Goal: Check status: Verify the current state of an ongoing process or item

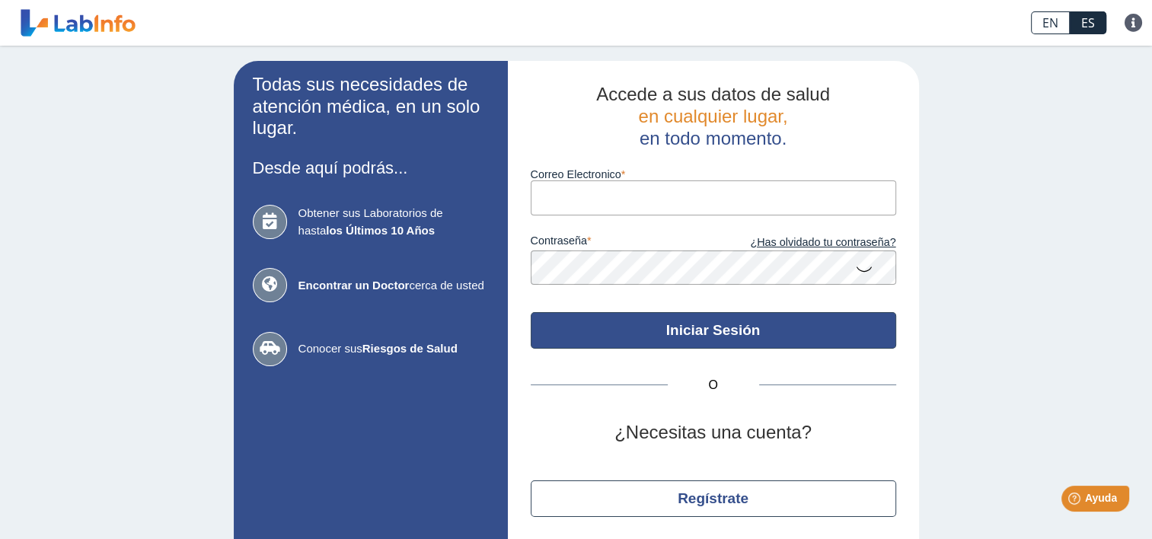
type input "[EMAIL_ADDRESS][DOMAIN_NAME]"
click at [728, 328] on button "Iniciar Sesión" at bounding box center [714, 330] width 366 height 37
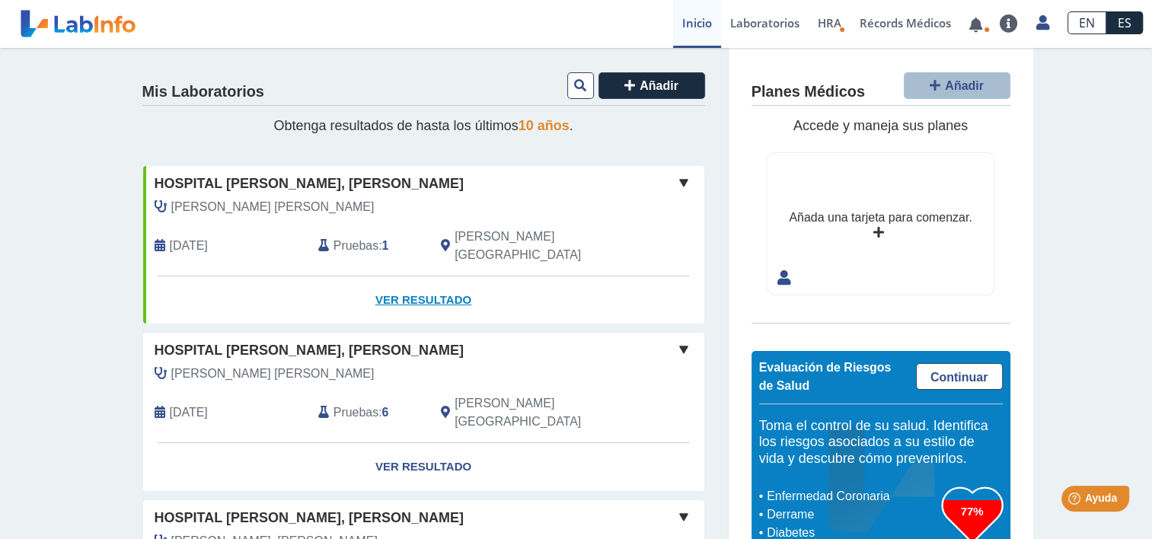
click at [415, 276] on link "Ver Resultado" at bounding box center [423, 300] width 561 height 48
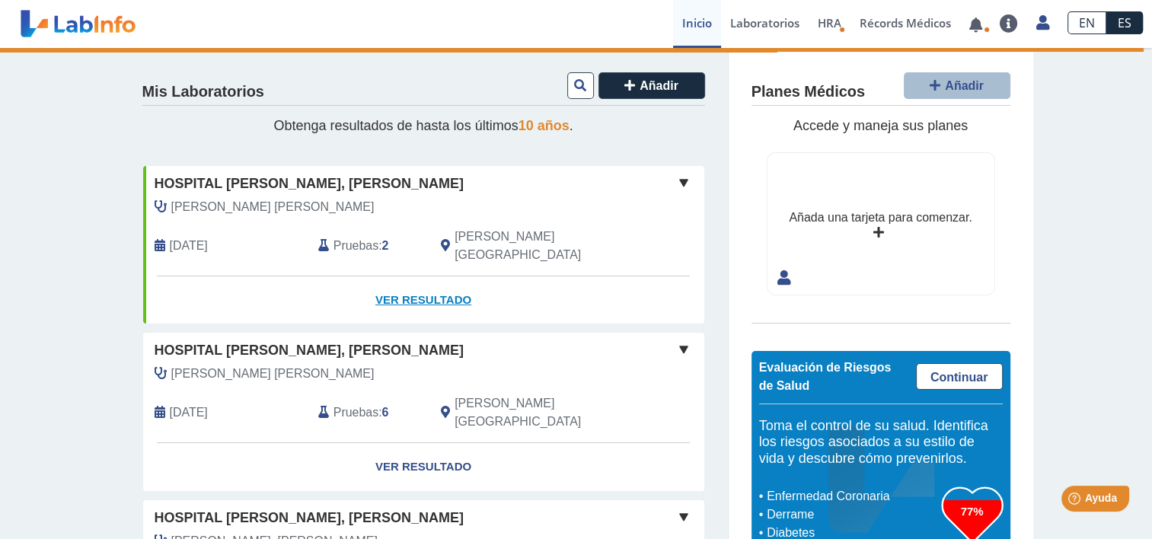
click at [423, 276] on link "Ver Resultado" at bounding box center [423, 300] width 561 height 48
click at [427, 283] on link "Ver Resultado" at bounding box center [423, 300] width 561 height 48
click at [430, 283] on link "Ver Resultado" at bounding box center [423, 300] width 561 height 48
click at [424, 279] on link "Ver Resultado" at bounding box center [423, 300] width 561 height 48
click at [414, 284] on link "Ver Resultado" at bounding box center [423, 300] width 561 height 48
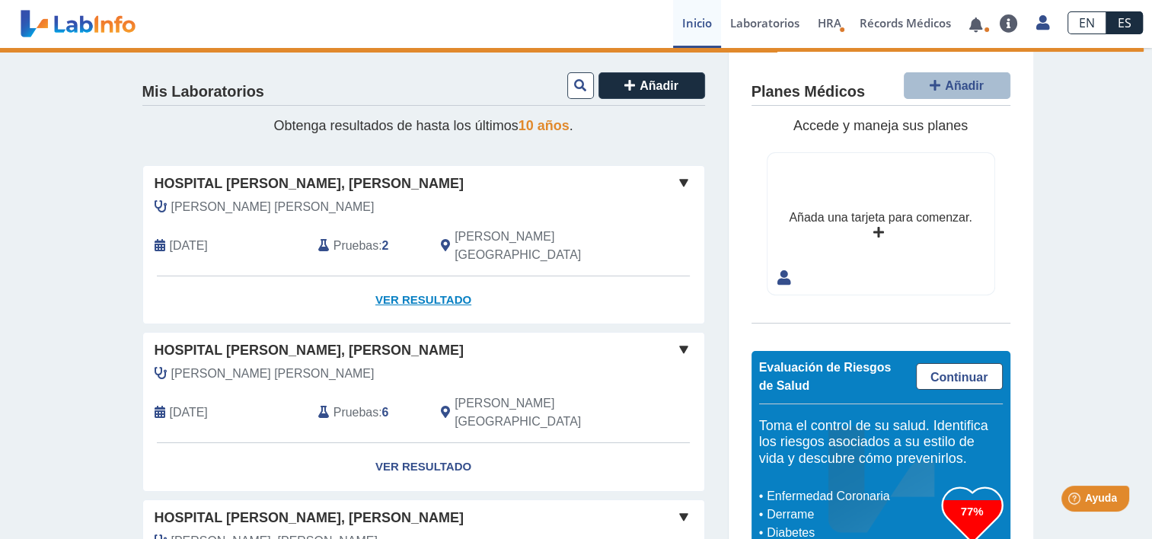
click at [416, 276] on link "Ver Resultado" at bounding box center [423, 300] width 561 height 48
click at [408, 276] on link "Ver Resultado" at bounding box center [423, 300] width 561 height 48
click at [407, 277] on link "Ver Resultado" at bounding box center [423, 300] width 561 height 48
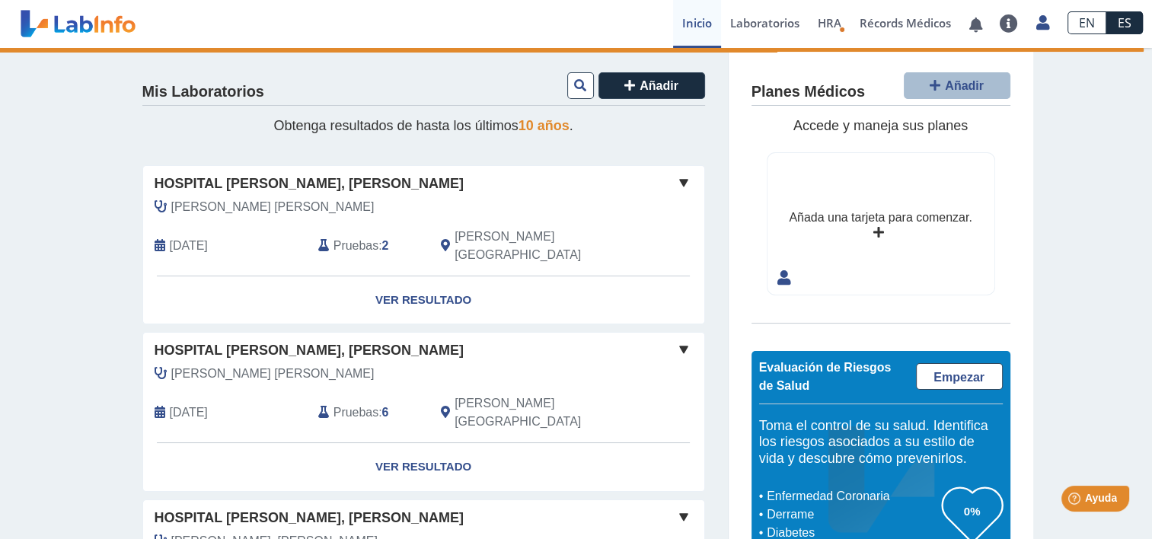
click at [679, 180] on span at bounding box center [684, 183] width 18 height 18
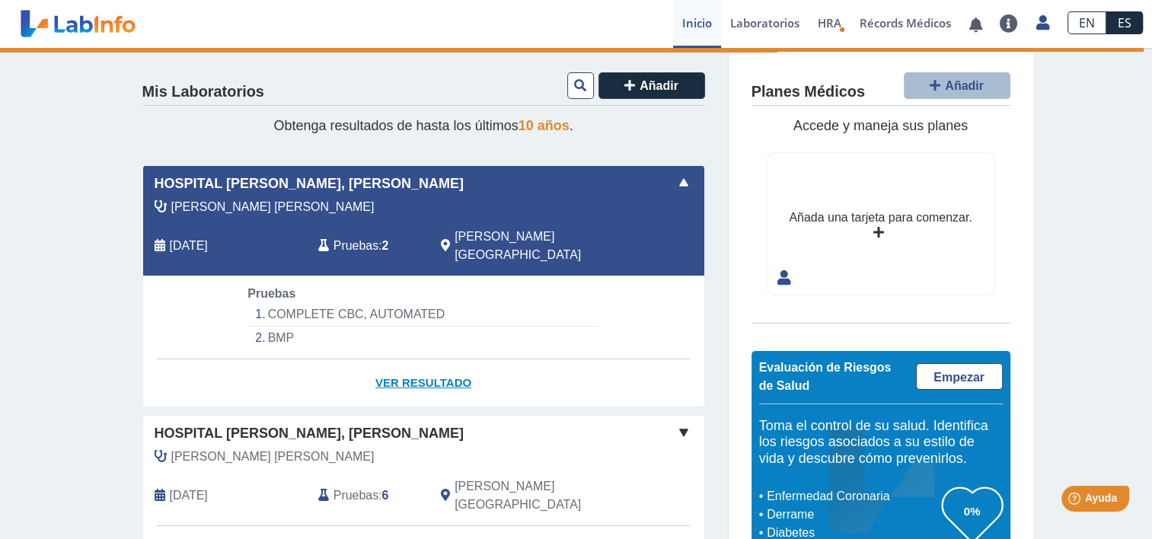
click at [449, 363] on link "Ver Resultado" at bounding box center [423, 384] width 561 height 48
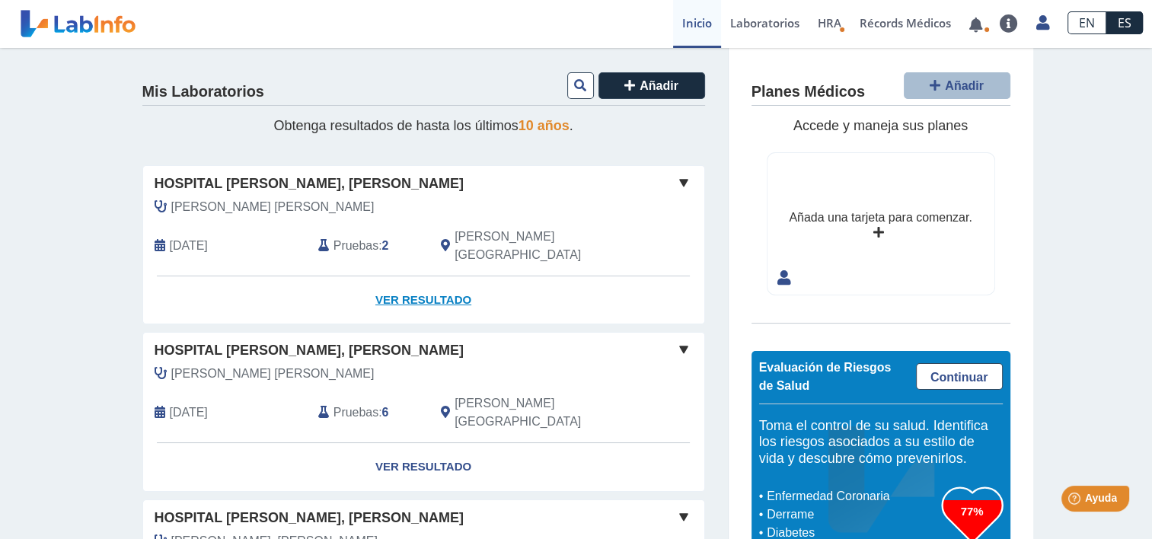
click at [439, 276] on link "Ver Resultado" at bounding box center [423, 300] width 561 height 48
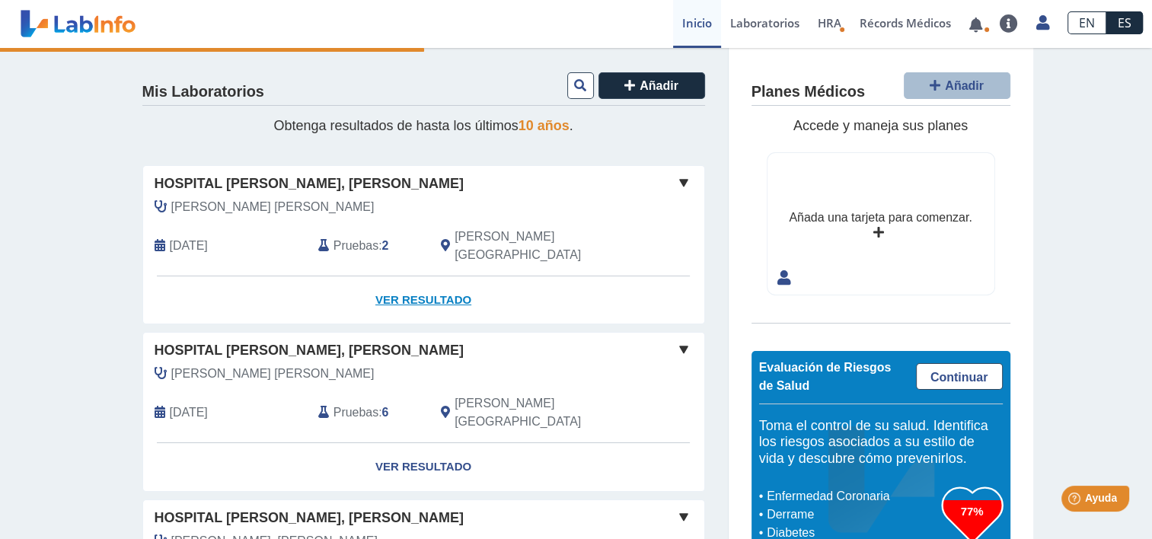
click at [436, 284] on link "Ver Resultado" at bounding box center [423, 300] width 561 height 48
